Goal: Information Seeking & Learning: Learn about a topic

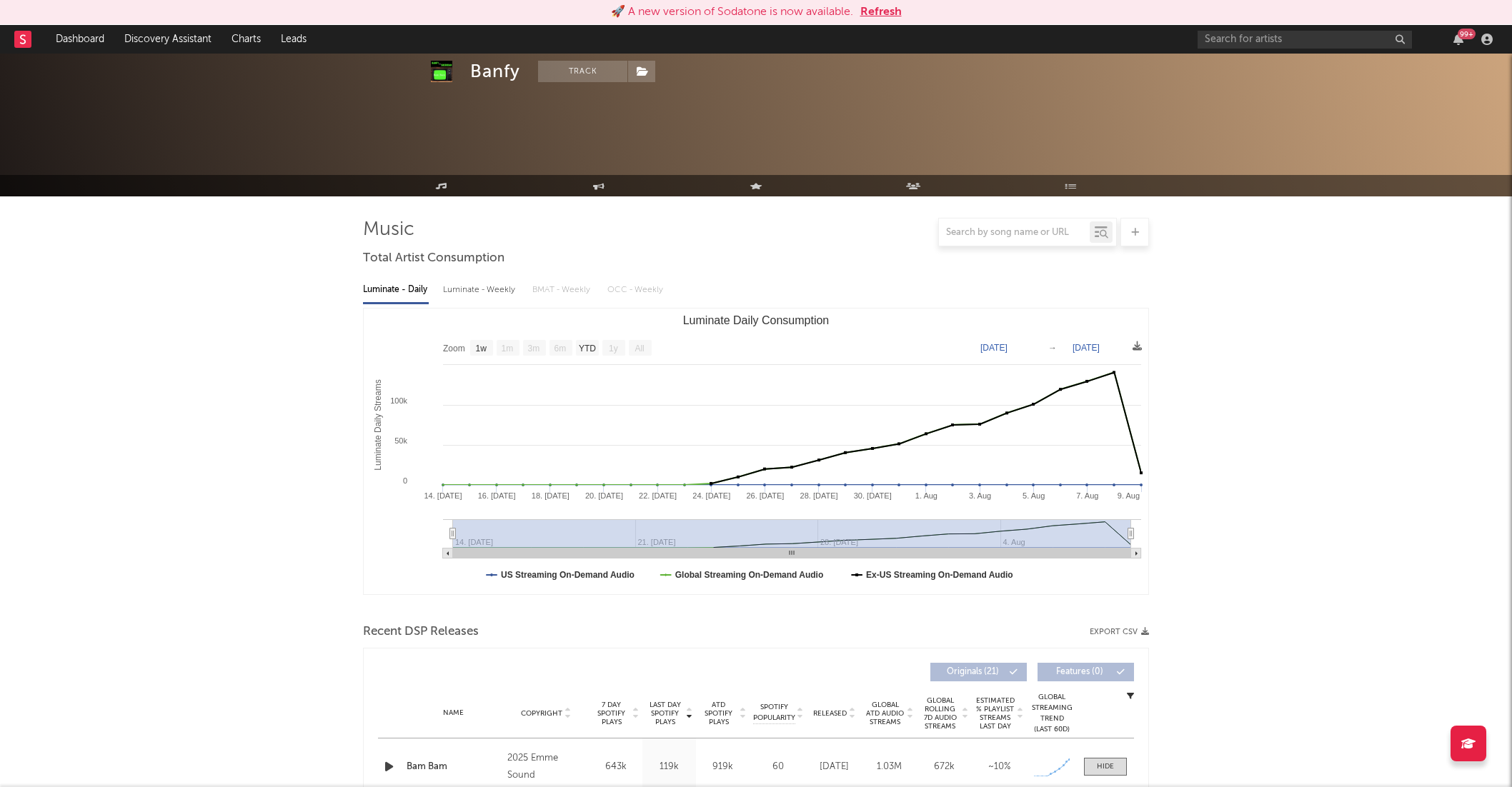
select select "1w"
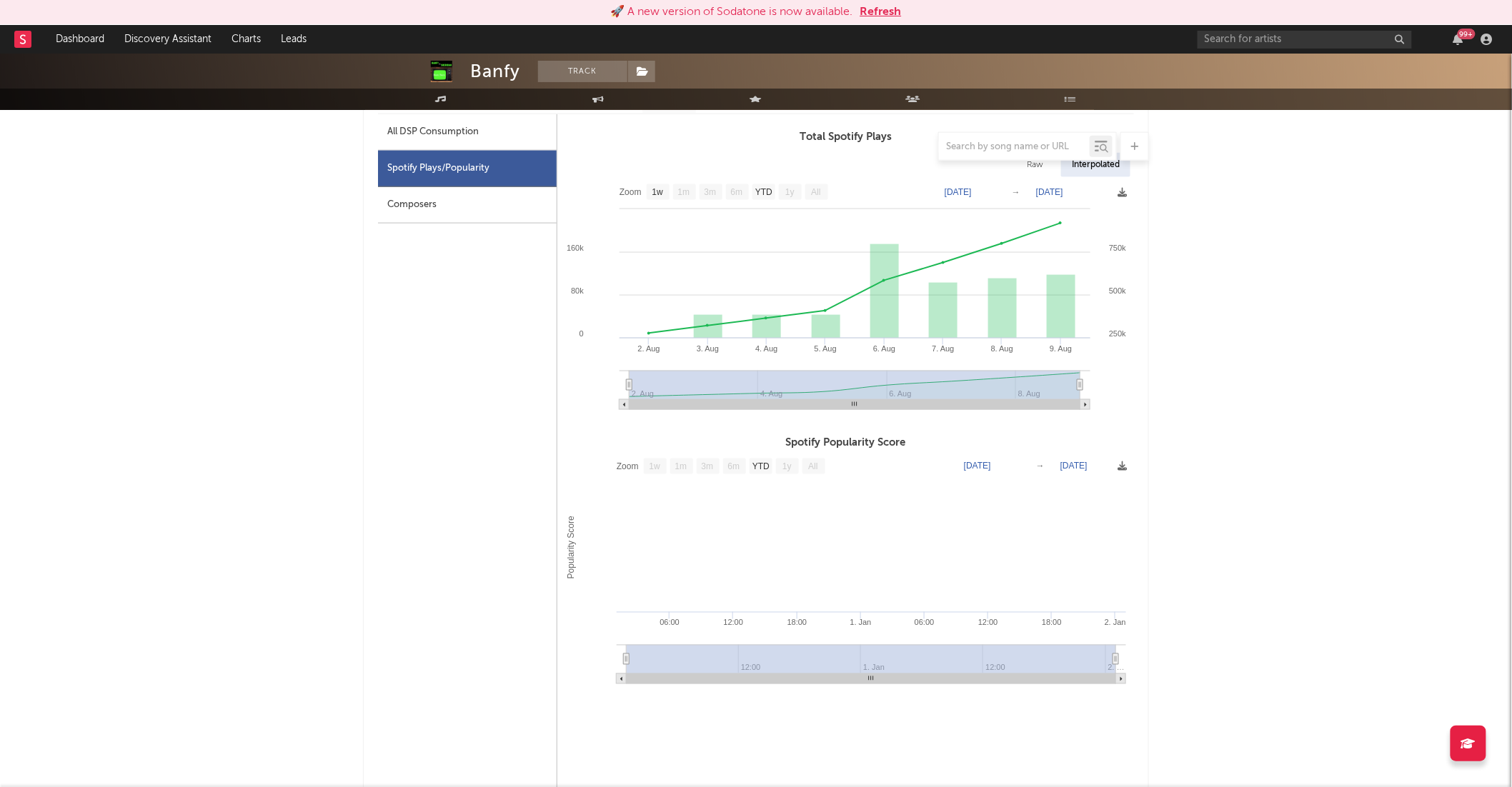
scroll to position [682, 0]
click at [879, 7] on button "Refresh" at bounding box center [881, 12] width 42 height 17
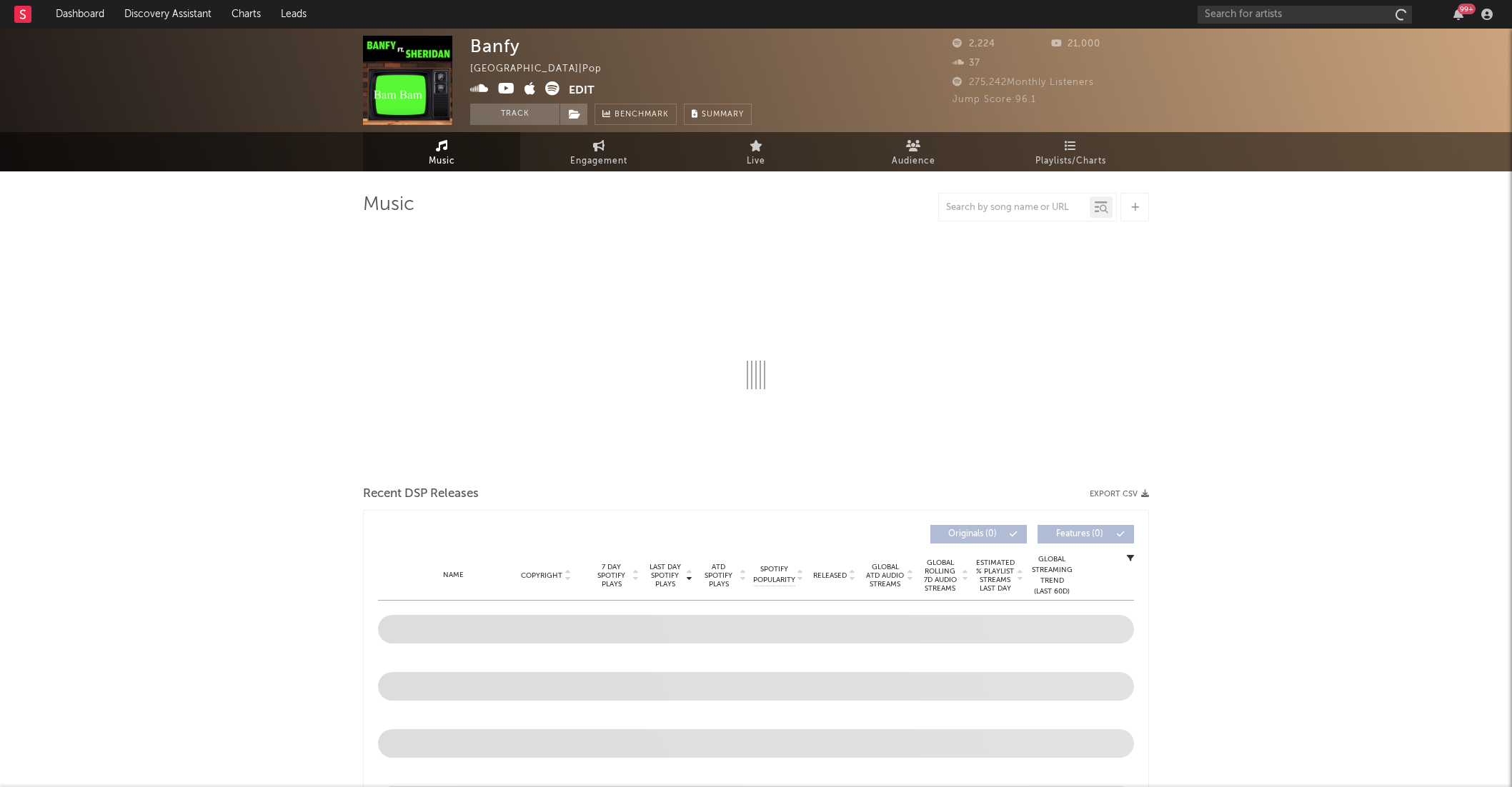
select select "1w"
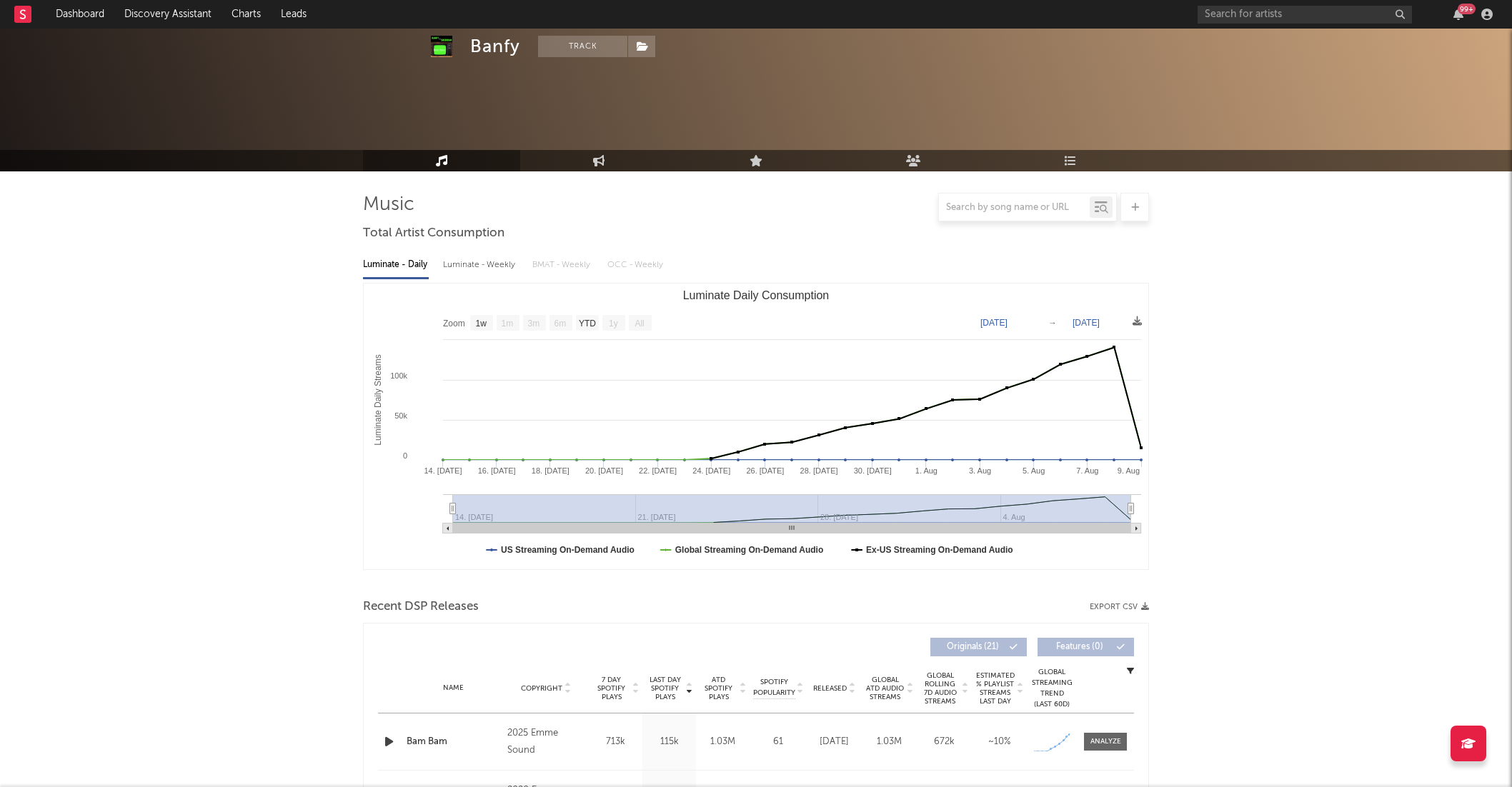
scroll to position [657, 0]
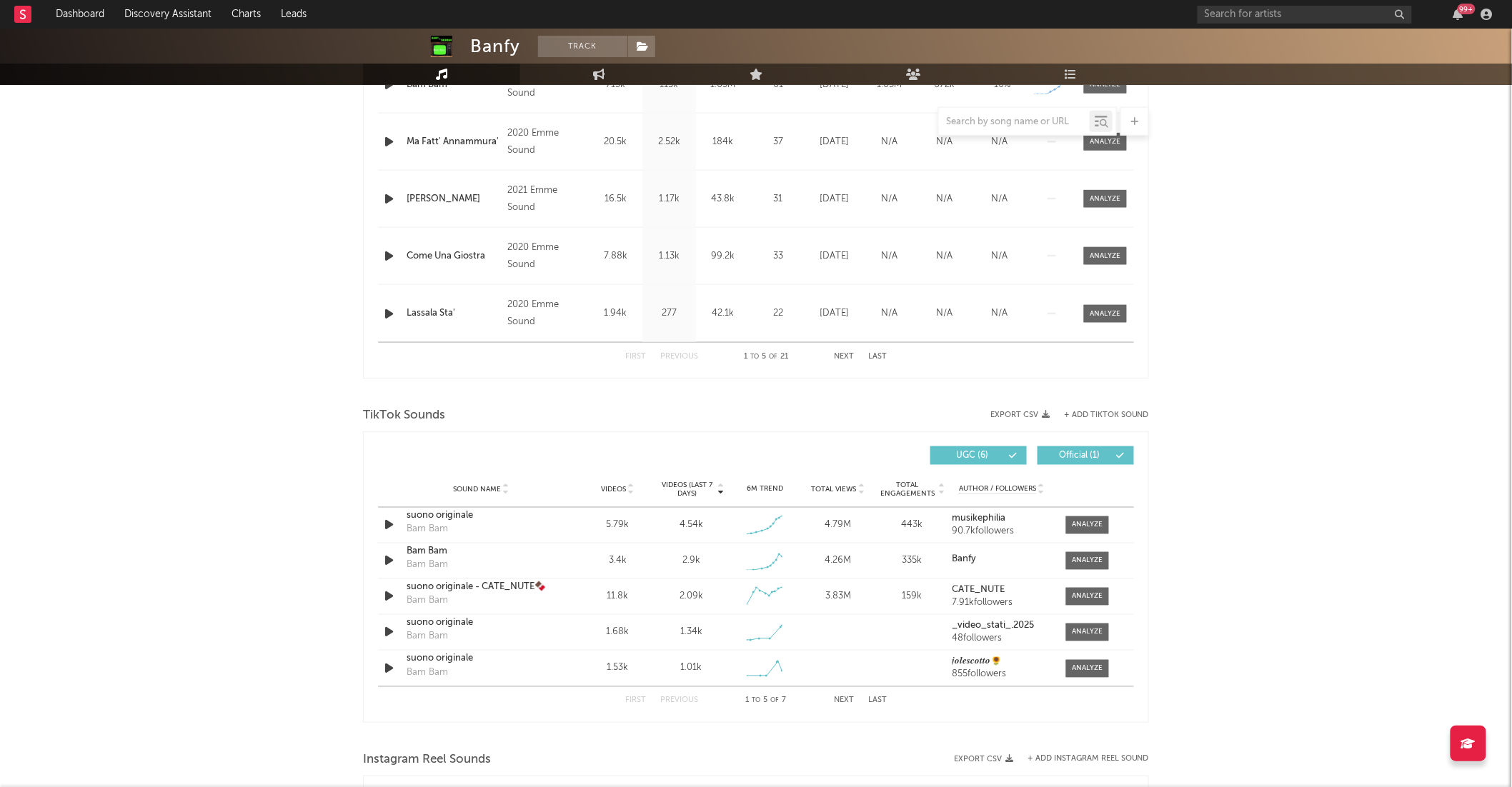
click at [1298, 28] on div "99 +" at bounding box center [1347, 14] width 300 height 29
click at [1298, 21] on input "text" at bounding box center [1304, 14] width 214 height 18
type input "uyoncengwa unyoko"
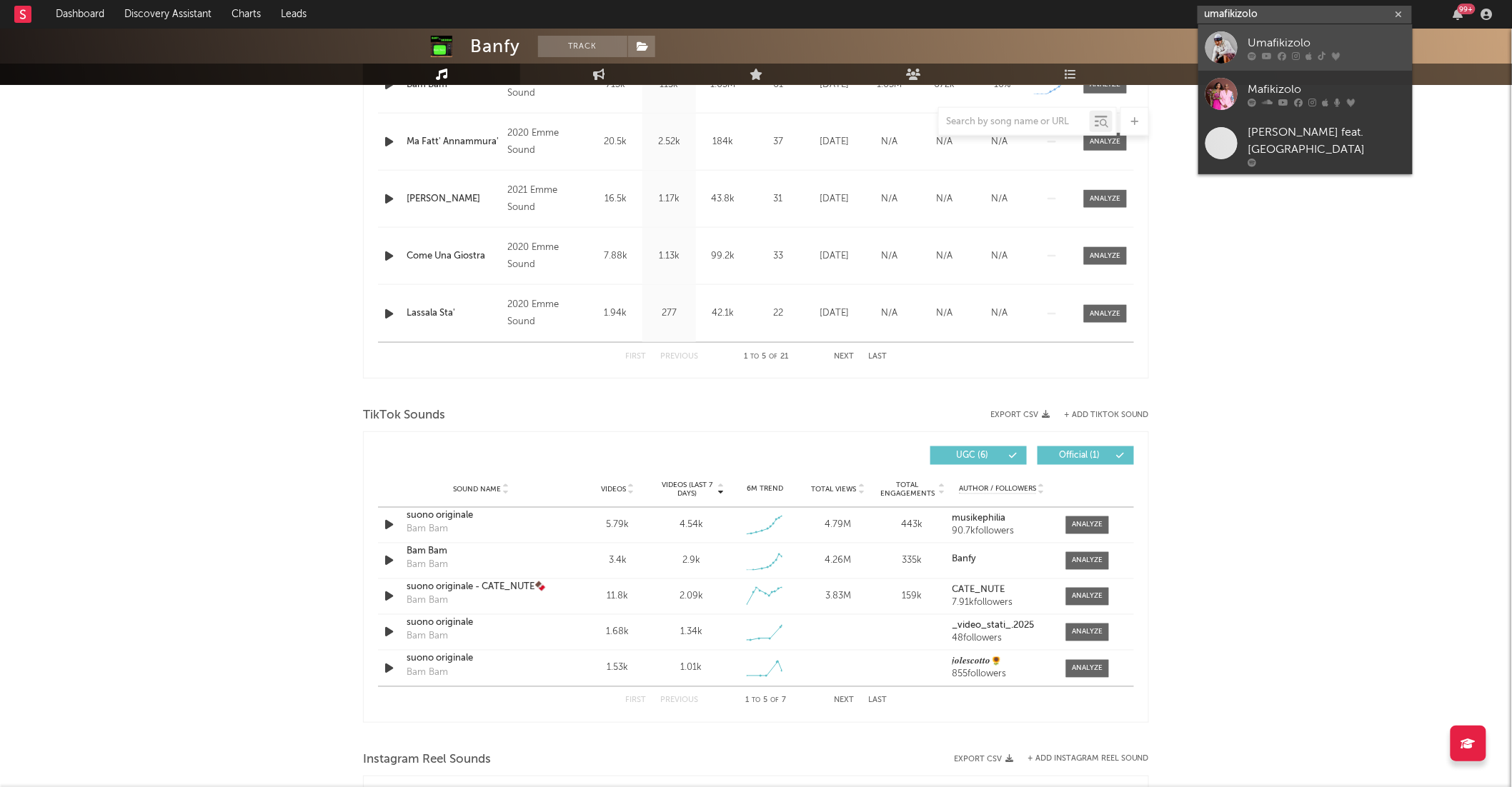
type input "umafikizolo"
click at [1306, 41] on div "Umafikizolo" at bounding box center [1326, 43] width 157 height 17
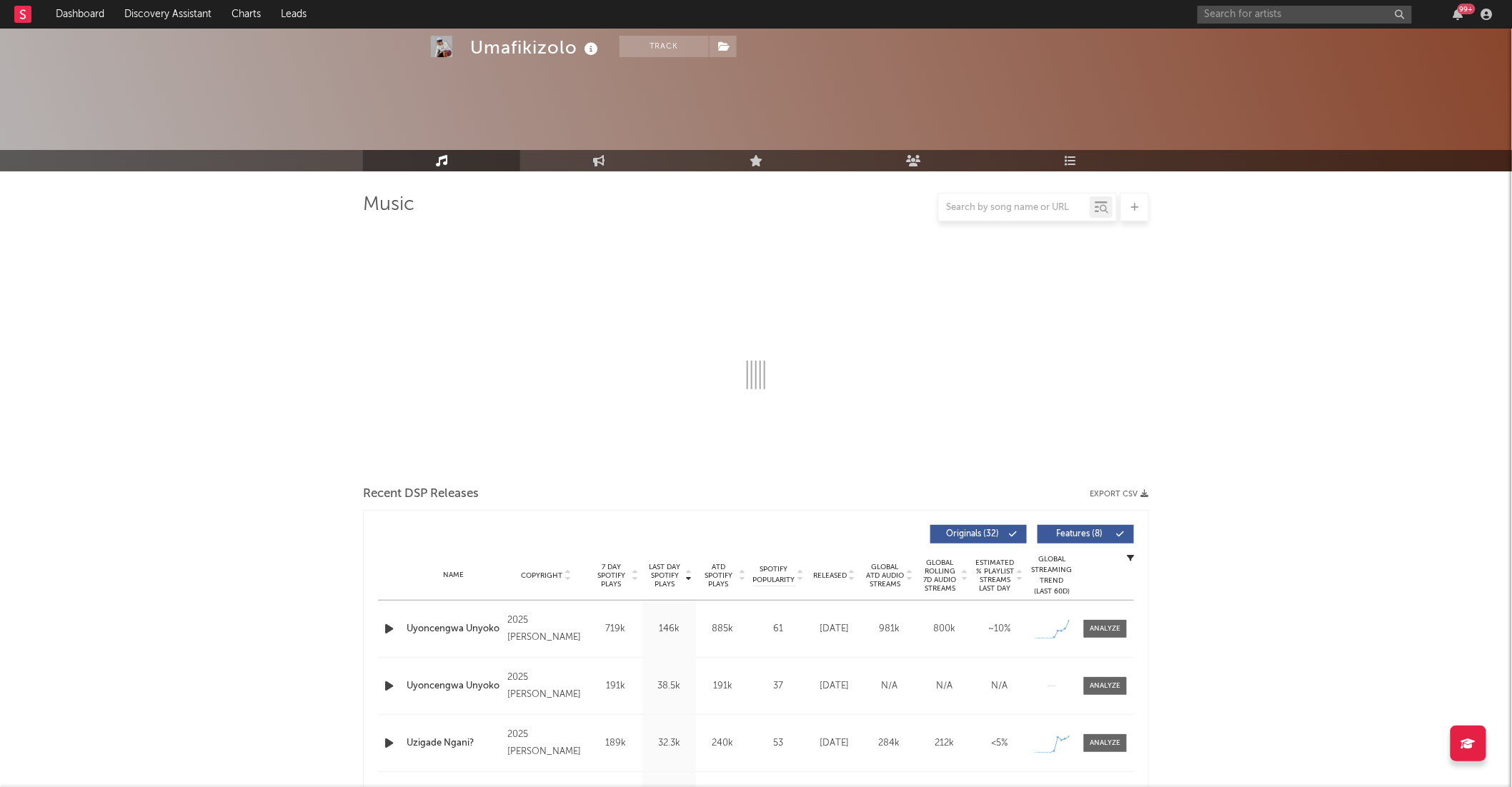
scroll to position [399, 0]
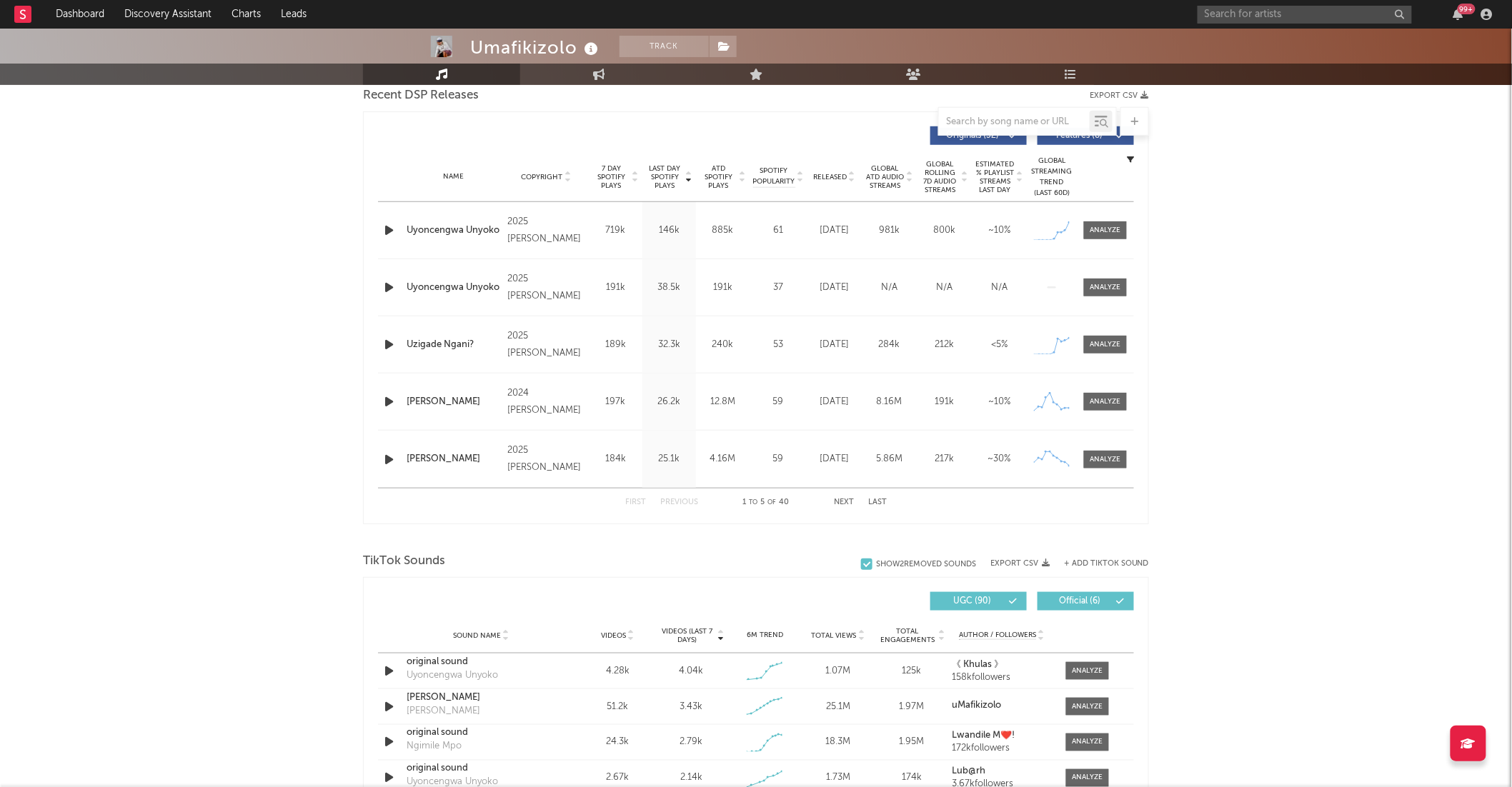
select select "6m"
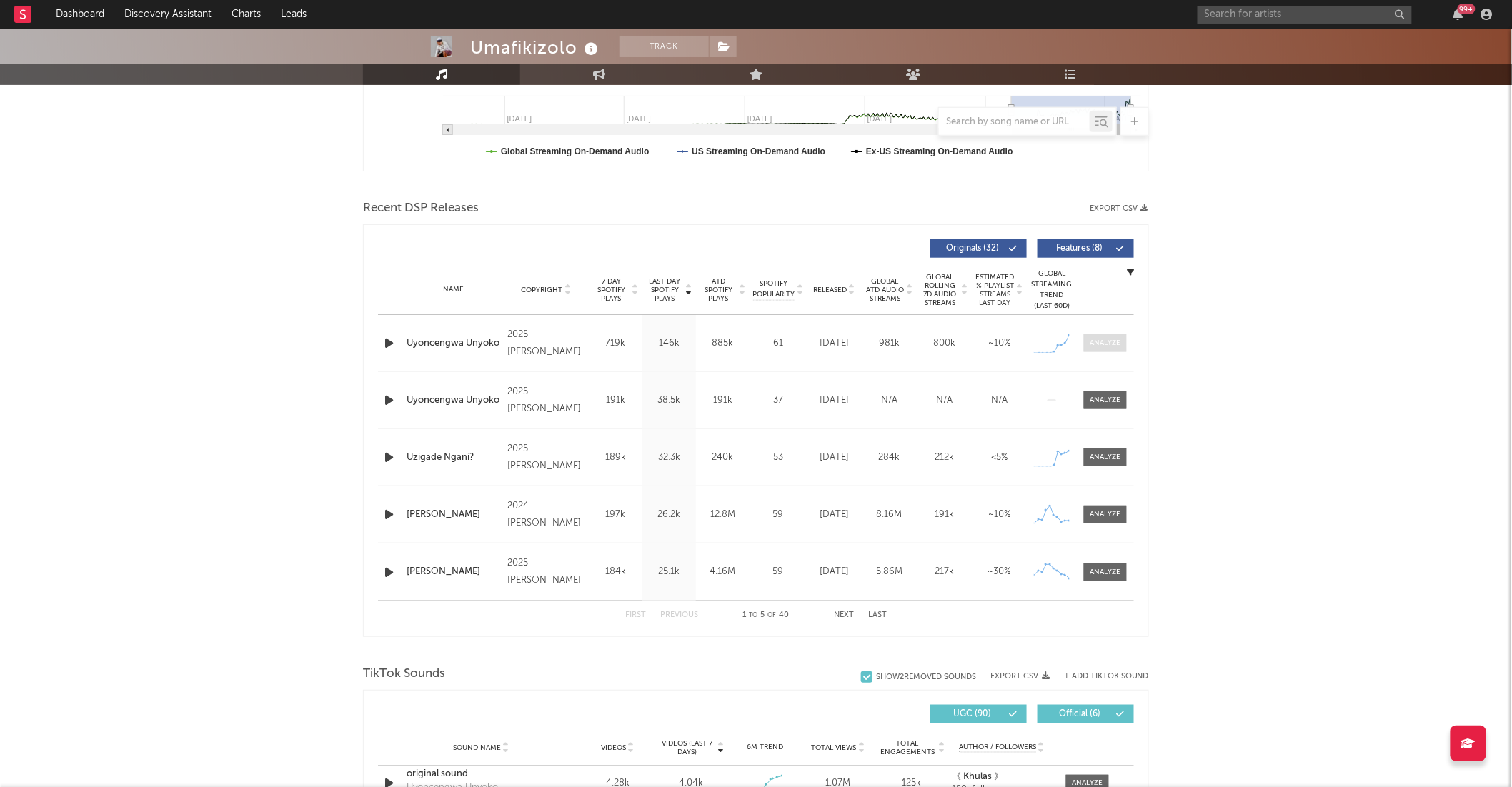
click at [1107, 335] on span at bounding box center [1105, 343] width 43 height 18
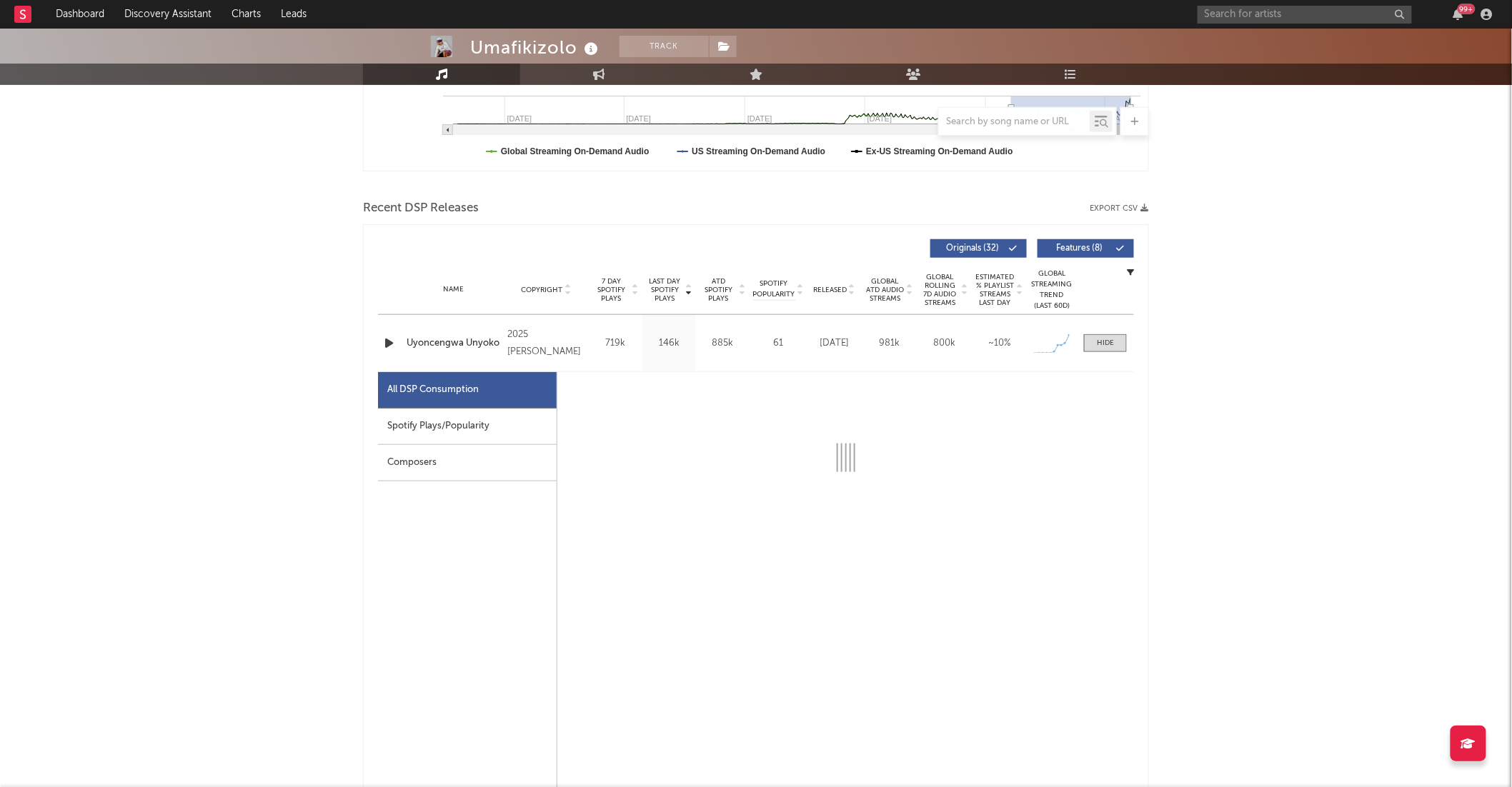
select select "1w"
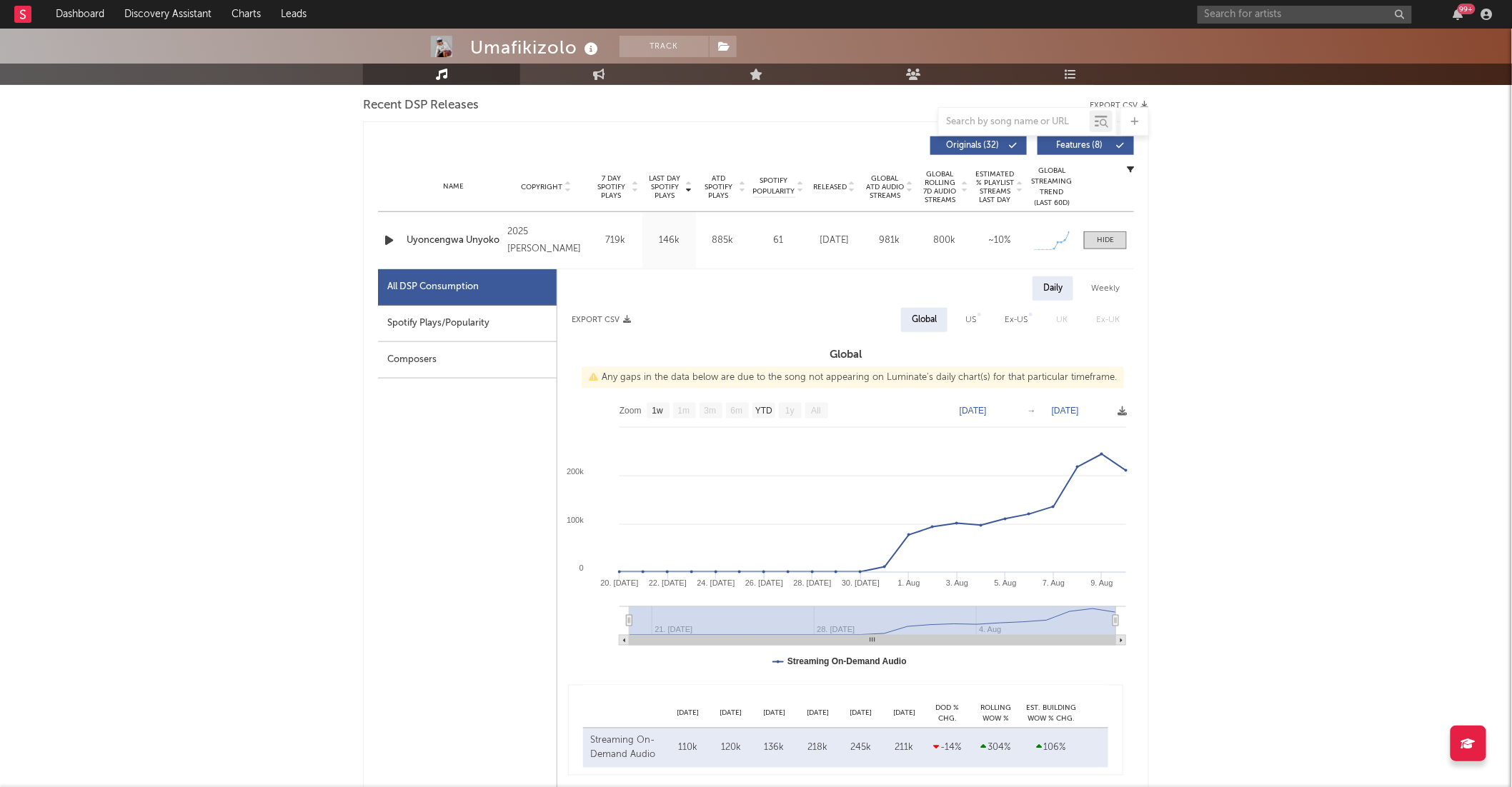
scroll to position [507, 0]
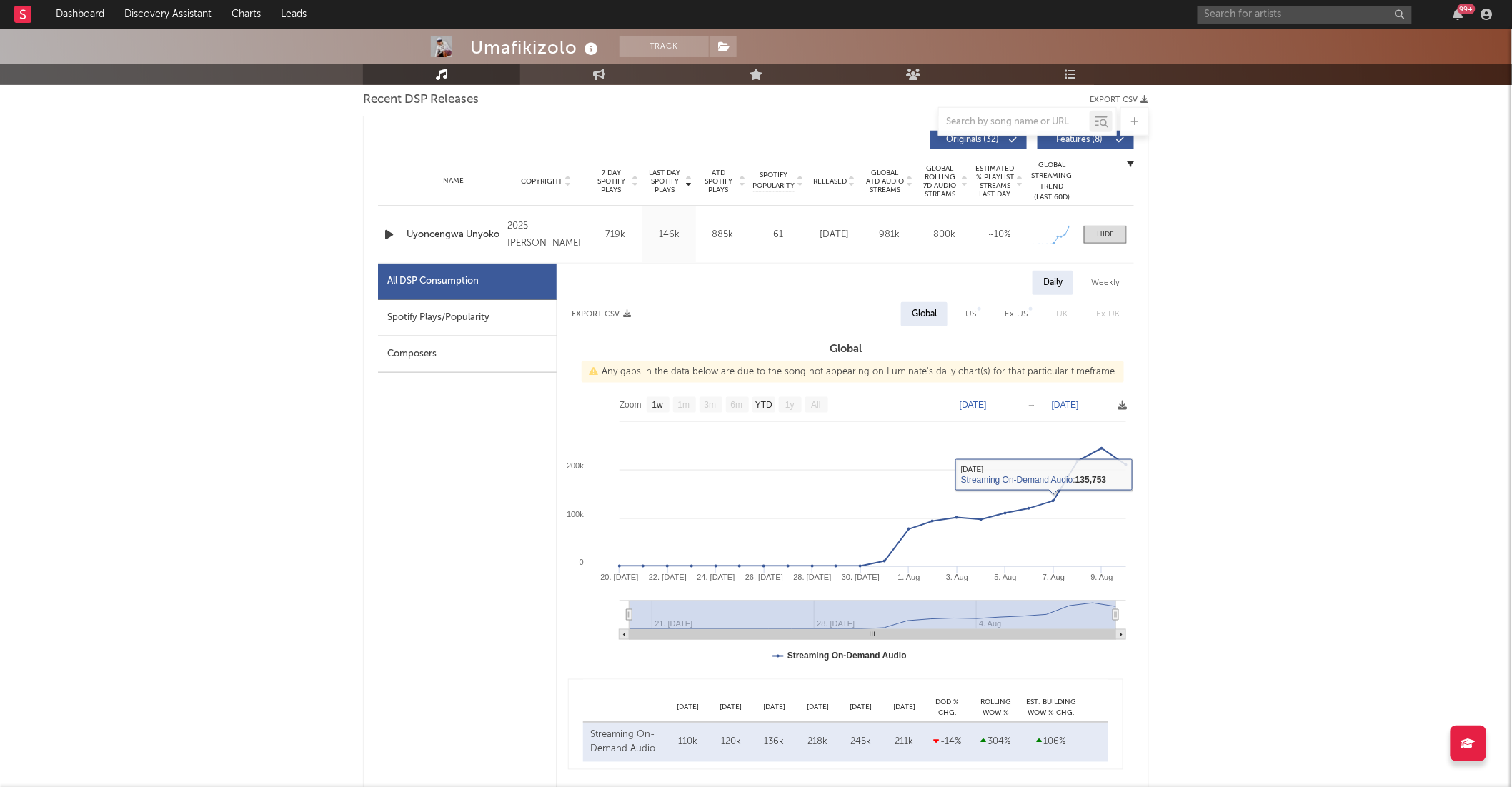
click at [446, 325] on div "Spotify Plays/Popularity" at bounding box center [467, 318] width 178 height 37
select select "1w"
